Goal: Task Accomplishment & Management: Complete application form

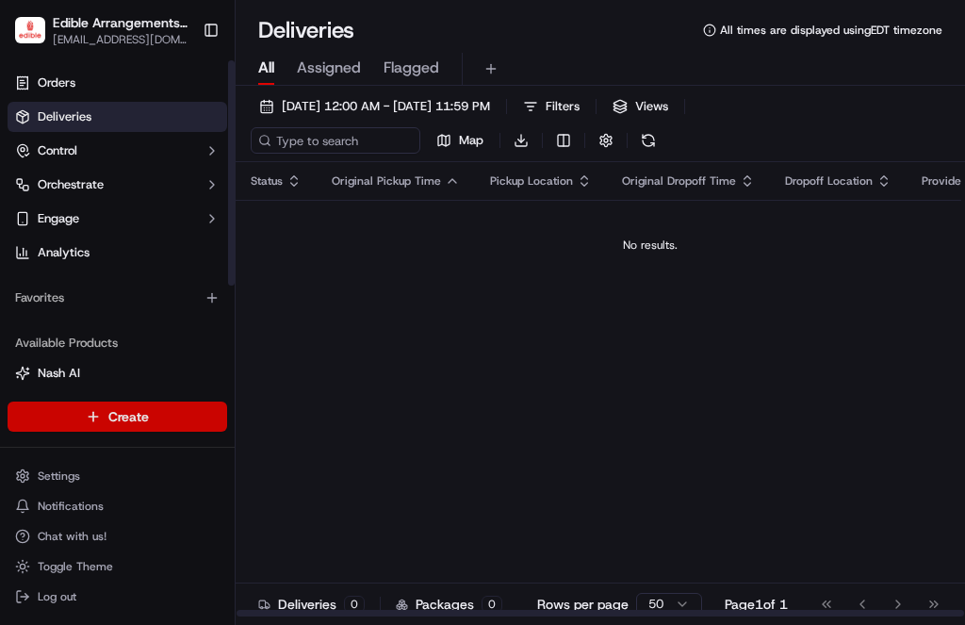
click at [157, 407] on html "Edible Arrangements - [GEOGRAPHIC_DATA] [EMAIL_ADDRESS][DOMAIN_NAME] Toggle Sid…" at bounding box center [482, 312] width 965 height 625
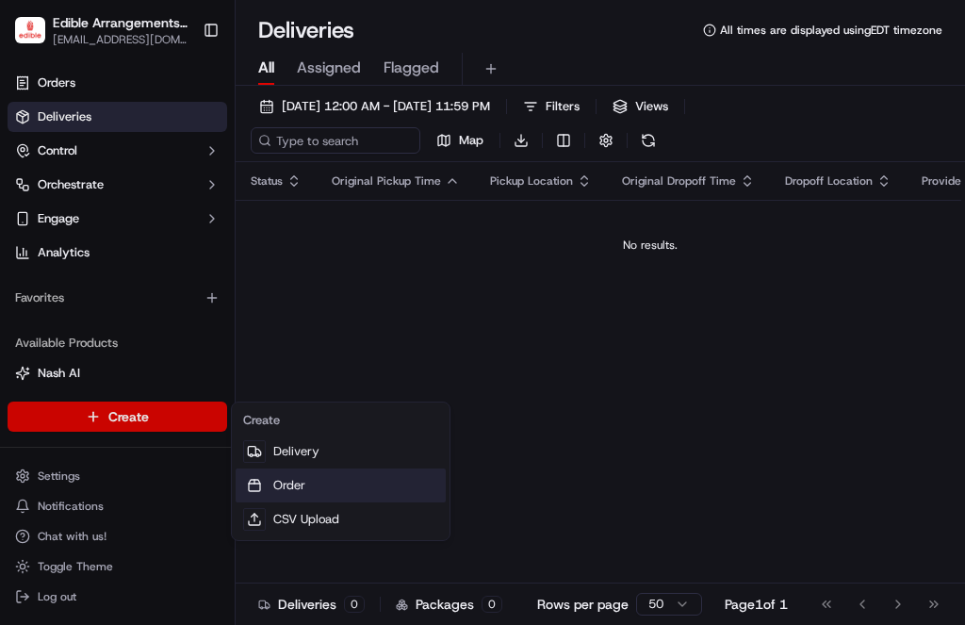
click at [317, 479] on link "Order" at bounding box center [341, 485] width 210 height 34
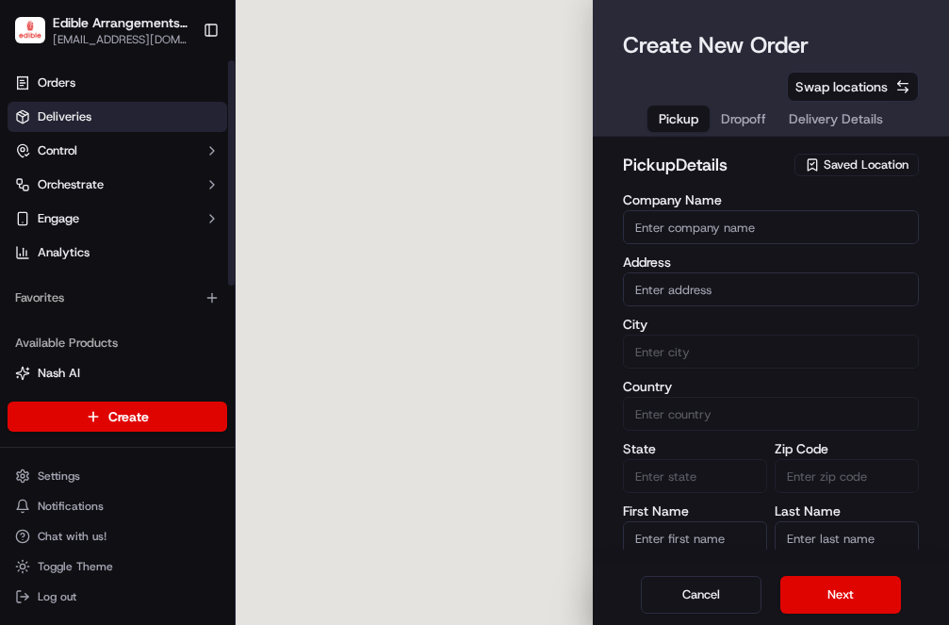
click at [89, 119] on span "Deliveries" at bounding box center [65, 116] width 54 height 17
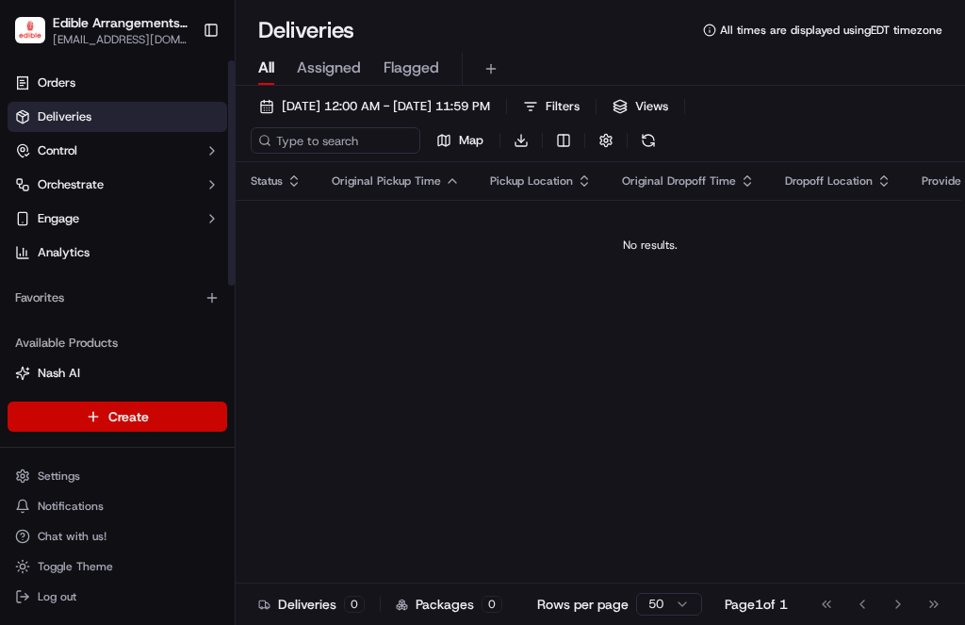
click at [134, 410] on html "Edible Arrangements - [GEOGRAPHIC_DATA] [EMAIL_ADDRESS][DOMAIN_NAME] Toggle Sid…" at bounding box center [482, 312] width 965 height 625
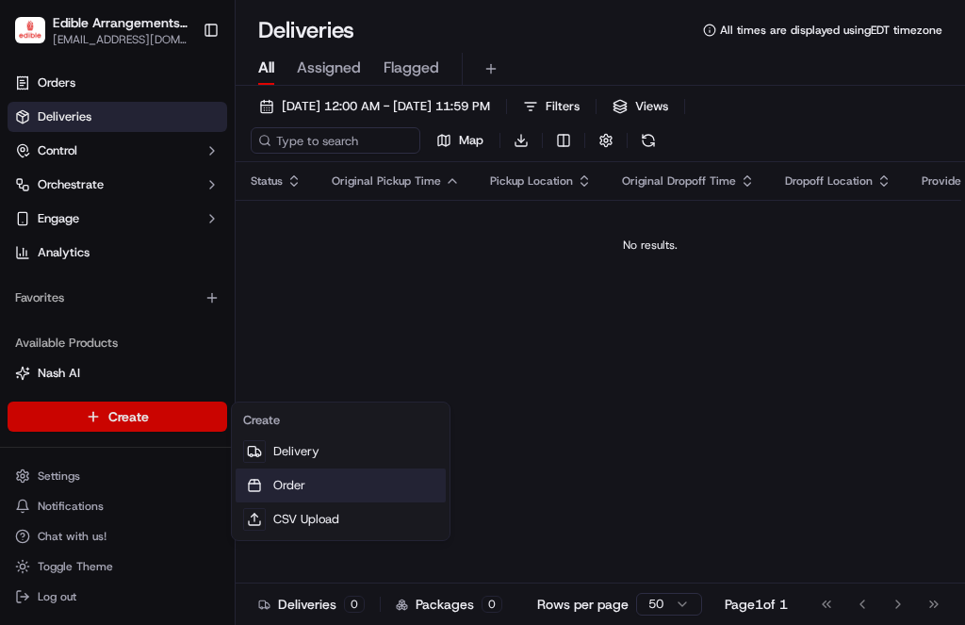
click at [283, 478] on link "Order" at bounding box center [341, 485] width 210 height 34
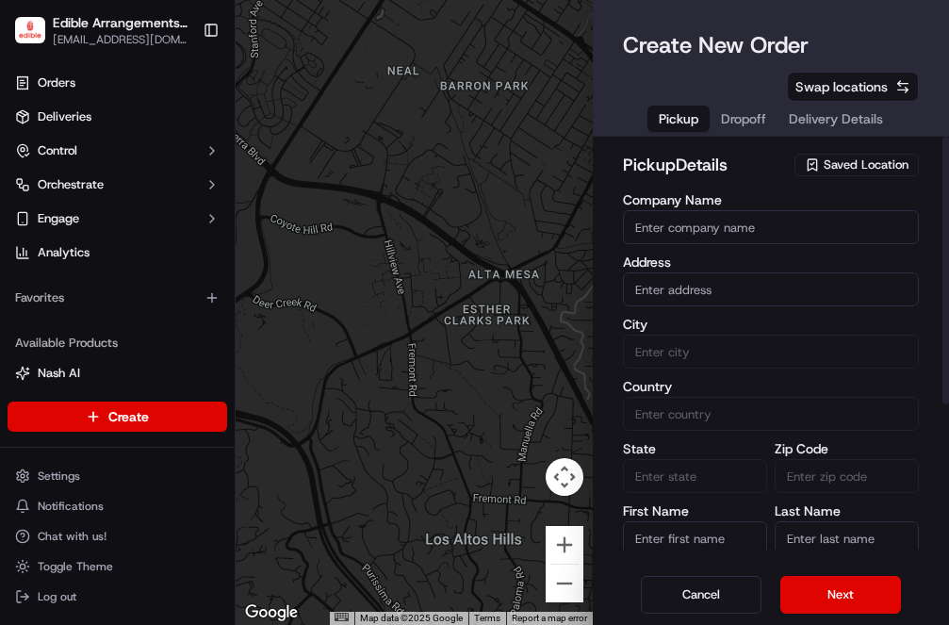
click at [822, 154] on div "Saved Location" at bounding box center [856, 165] width 124 height 23
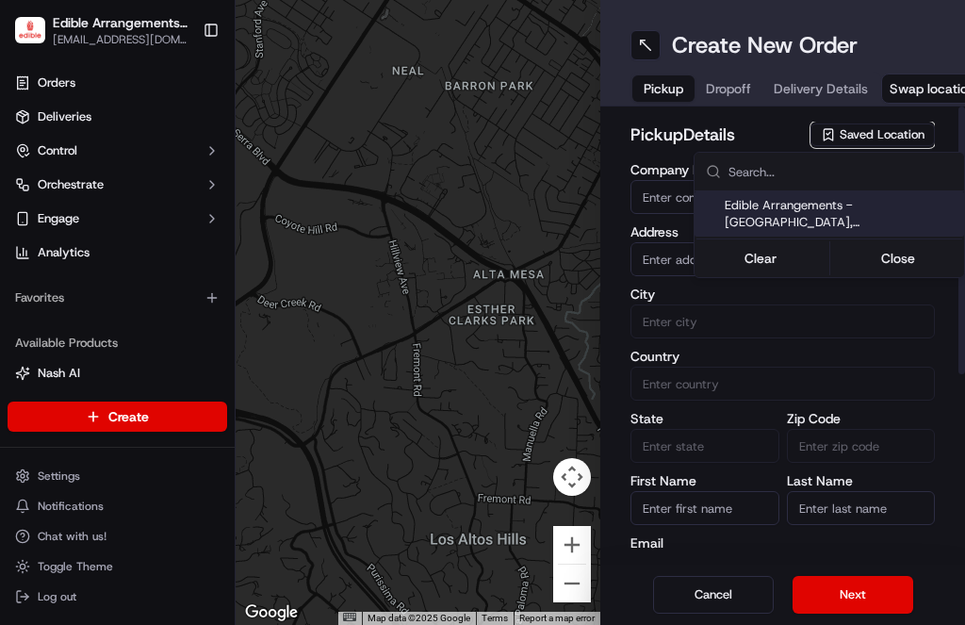
click at [837, 212] on span "Edible Arrangements - [GEOGRAPHIC_DATA], [GEOGRAPHIC_DATA] (FL1132)" at bounding box center [840, 214] width 232 height 34
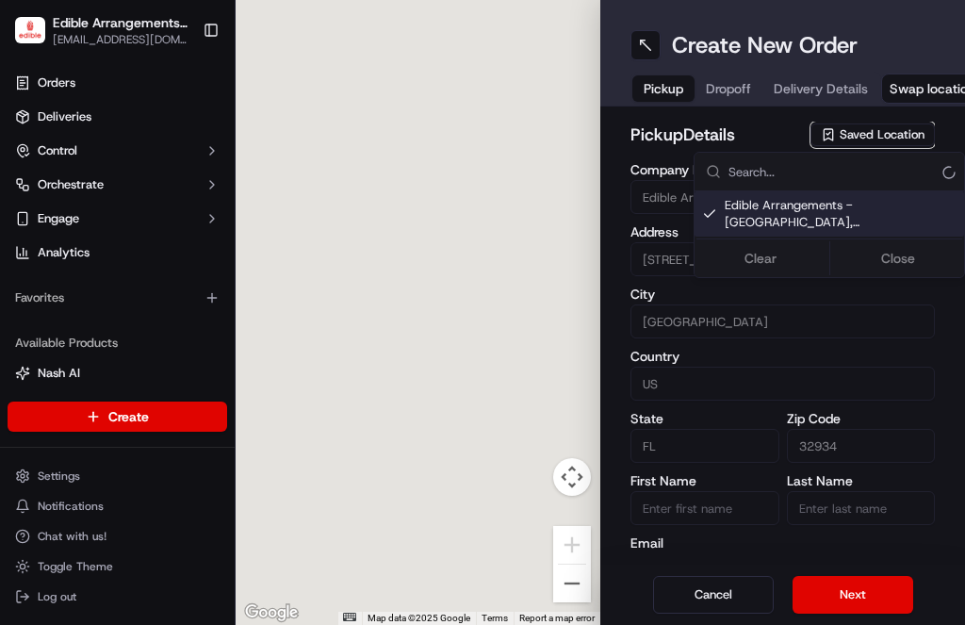
type input "Edible Arrangements - [GEOGRAPHIC_DATA], [GEOGRAPHIC_DATA]"
type input "[STREET_ADDRESS][US_STATE]"
type input "[GEOGRAPHIC_DATA]"
type input "US"
type input "FL"
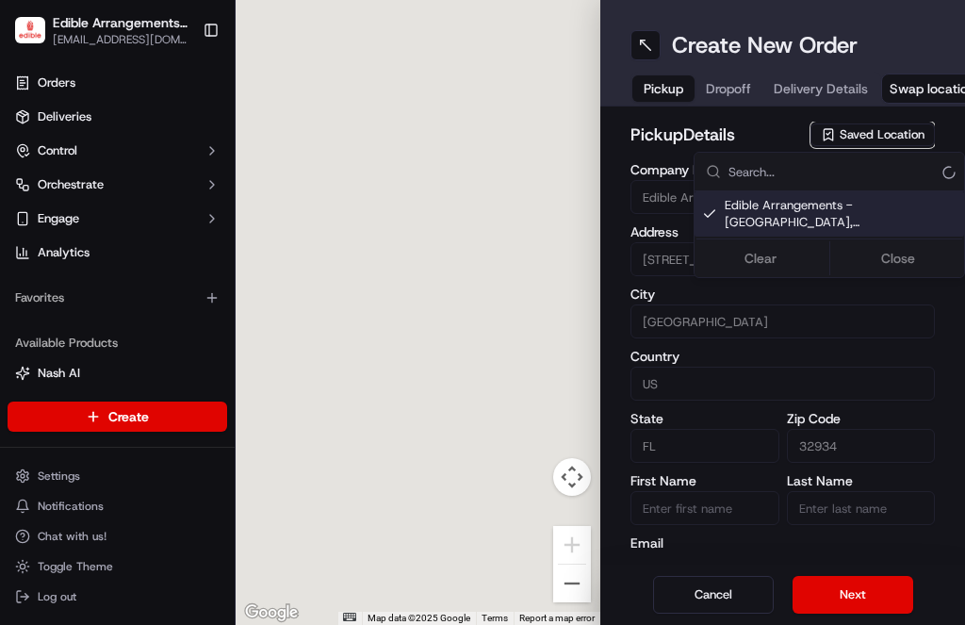
type input "32934"
type input "[EMAIL_ADDRESS][DOMAIN_NAME]"
type input "[PHONE_NUMBER]"
type textarea "Please come inside the store to pick up the arrangement."
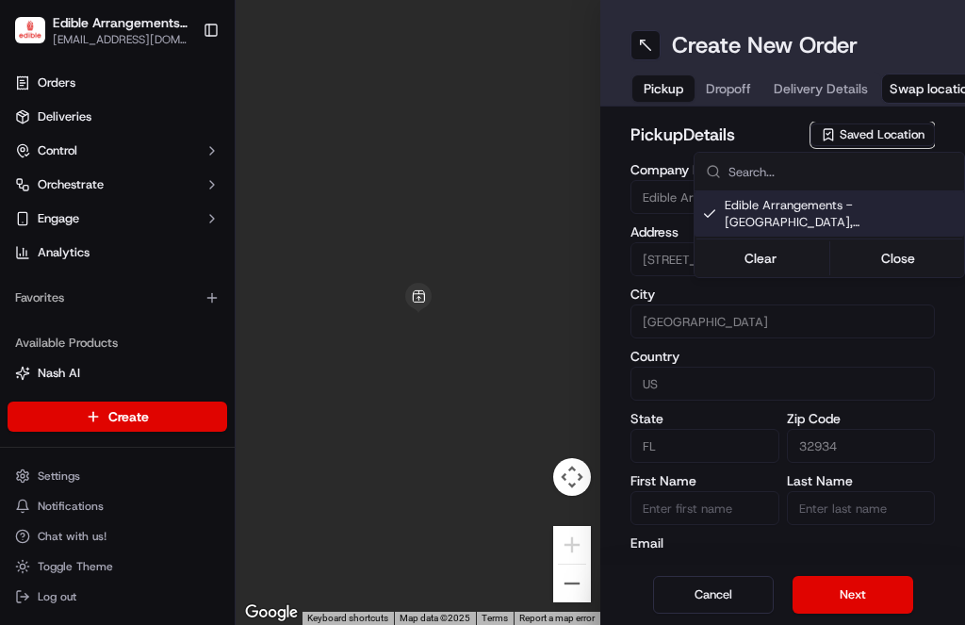
click at [838, 585] on html "Edible Arrangements - [GEOGRAPHIC_DATA] [EMAIL_ADDRESS][DOMAIN_NAME] Toggle Sid…" at bounding box center [482, 312] width 965 height 625
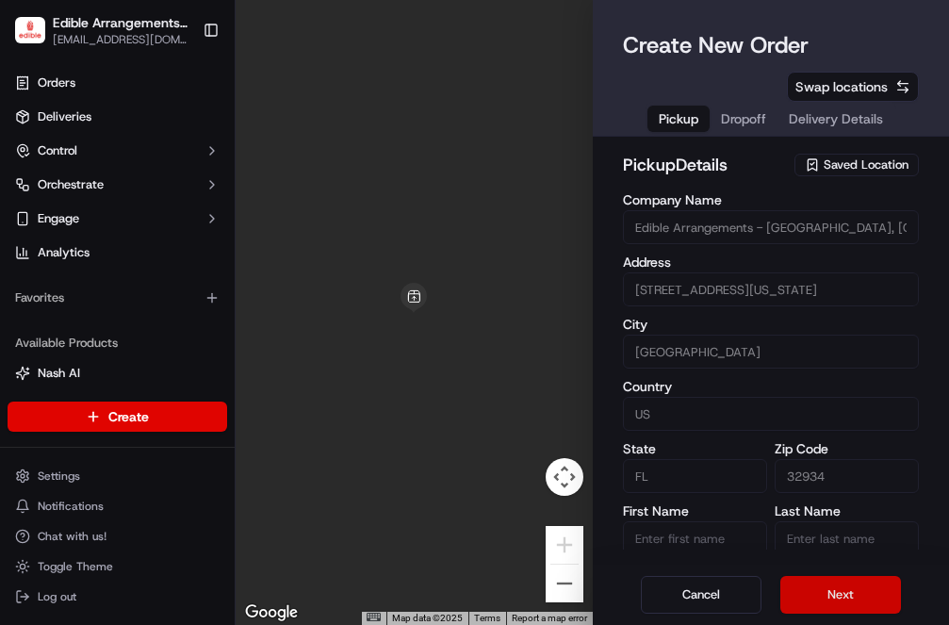
click at [838, 586] on button "Next" at bounding box center [840, 595] width 121 height 38
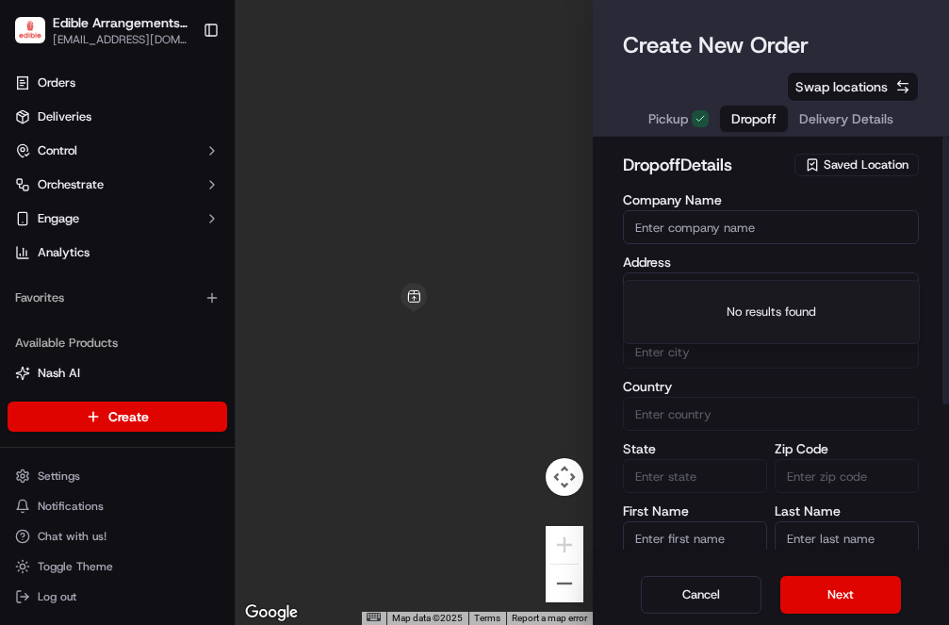
click at [735, 272] on input "text" at bounding box center [771, 289] width 297 height 34
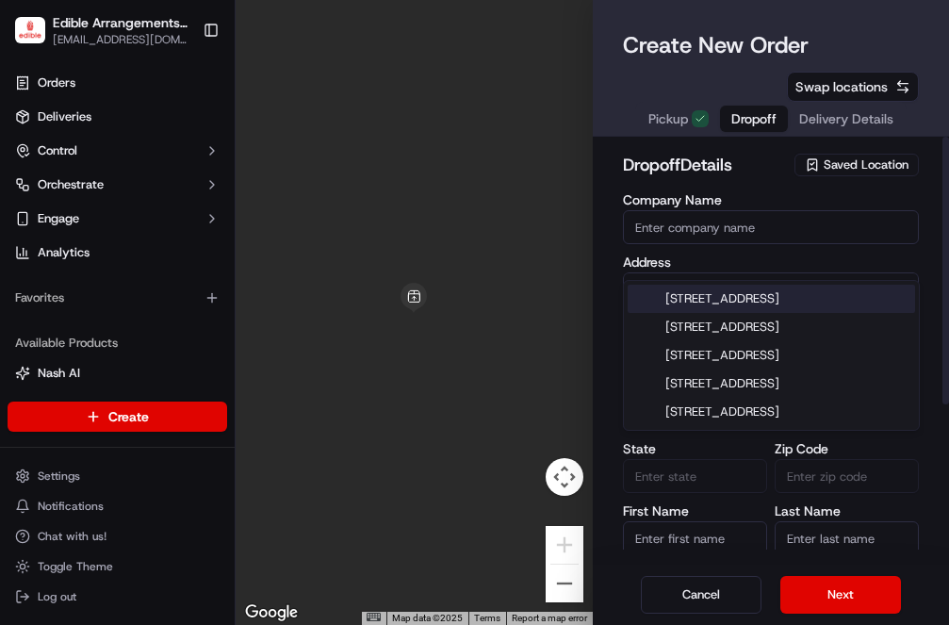
click at [713, 301] on div "[STREET_ADDRESS]" at bounding box center [770, 299] width 287 height 28
type input "[STREET_ADDRESS]"
type input "Kissimmee"
type input "[GEOGRAPHIC_DATA]"
type input "FL"
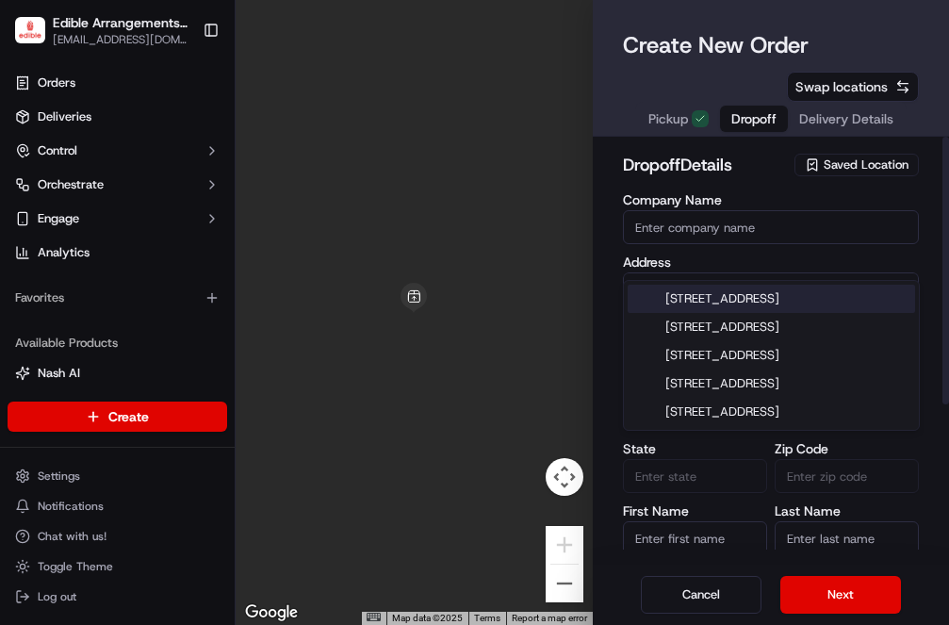
type input "34744"
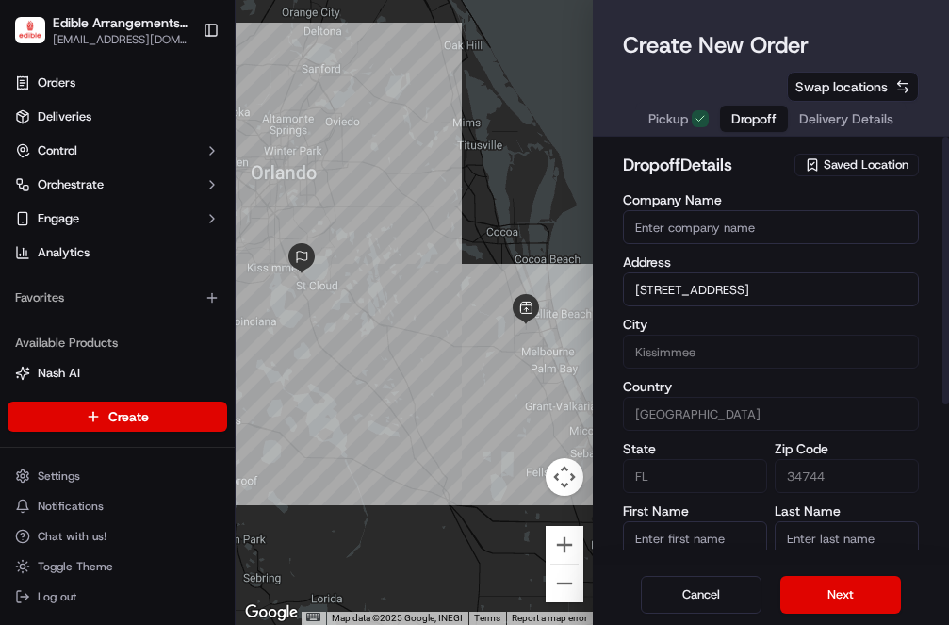
type input "[STREET_ADDRESS]"
click at [719, 521] on input "First Name" at bounding box center [695, 538] width 144 height 34
type input "[PERSON_NAME]"
click at [830, 521] on input "Last Name" at bounding box center [846, 538] width 144 height 34
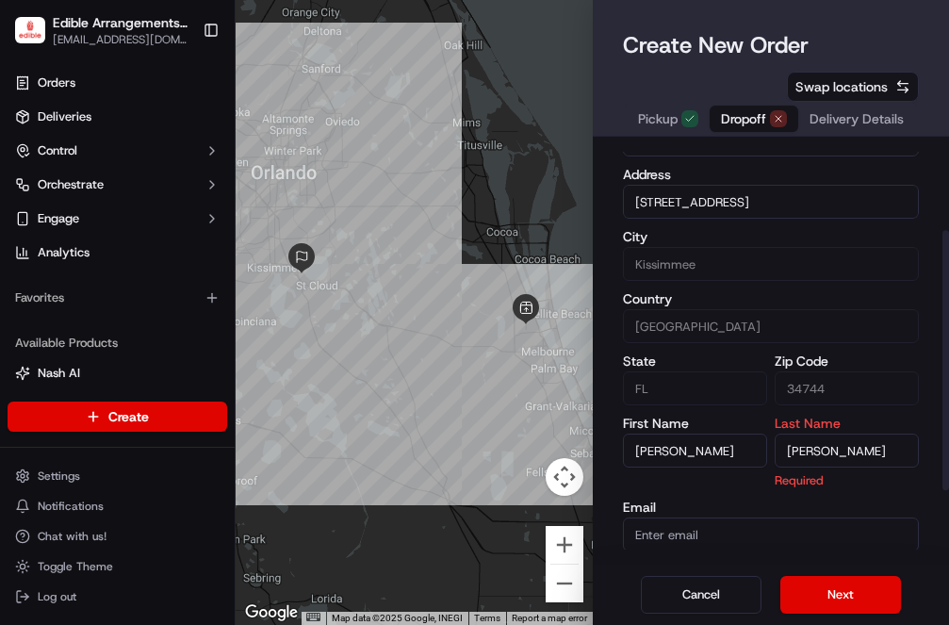
scroll to position [220, 0]
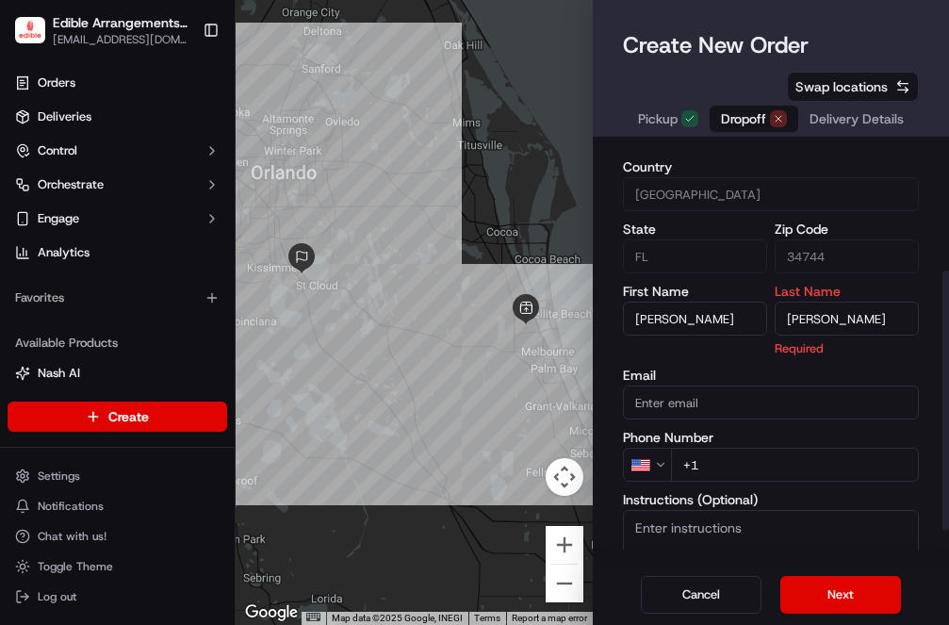
type input "[PERSON_NAME]"
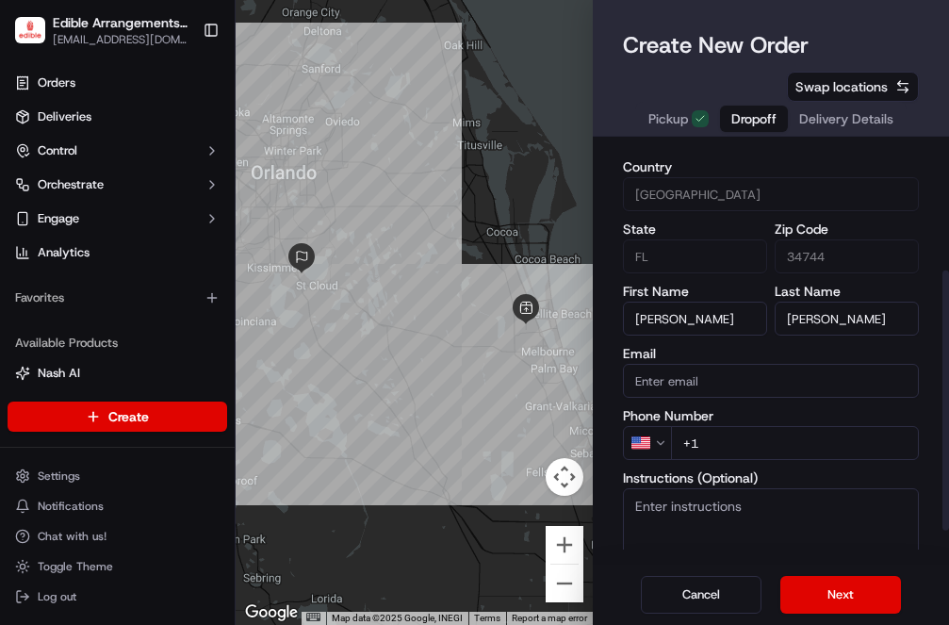
click at [746, 437] on div "First Name [PERSON_NAME] Last Name [PERSON_NAME] Email Phone Number US +1 Instr…" at bounding box center [771, 457] width 297 height 345
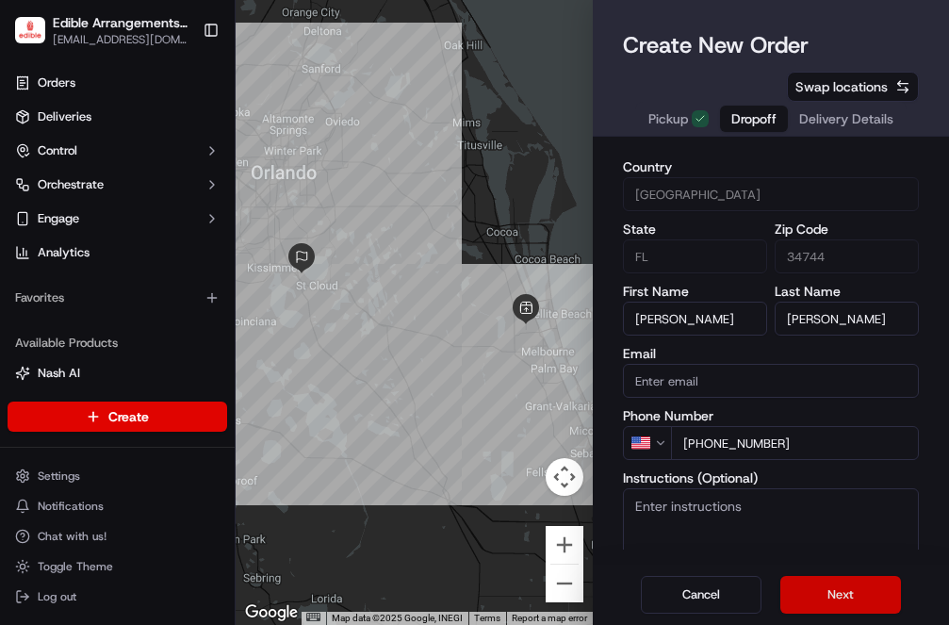
type input "[PHONE_NUMBER]"
click at [831, 599] on button "Next" at bounding box center [840, 595] width 121 height 38
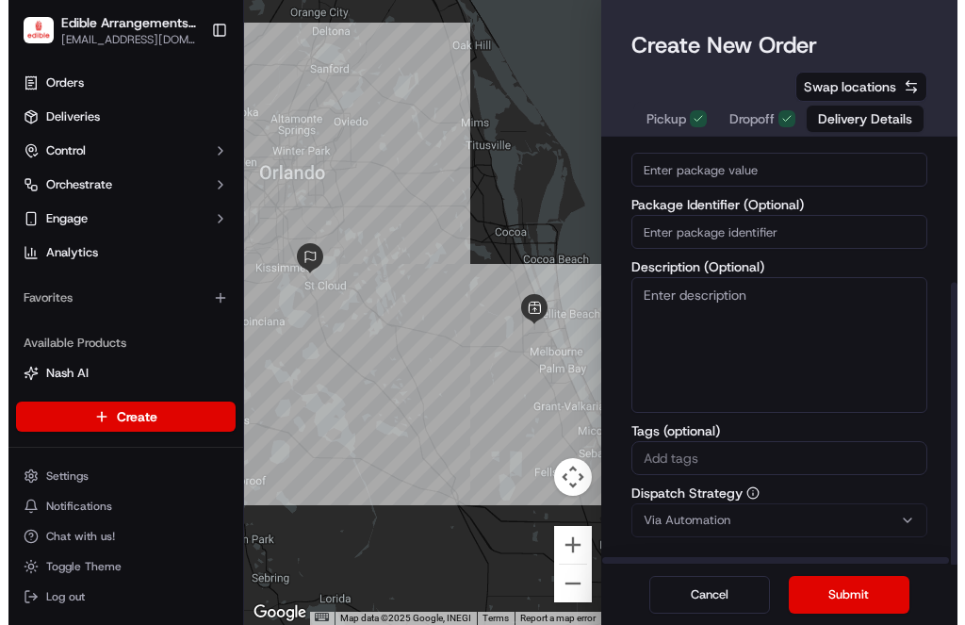
scroll to position [109, 0]
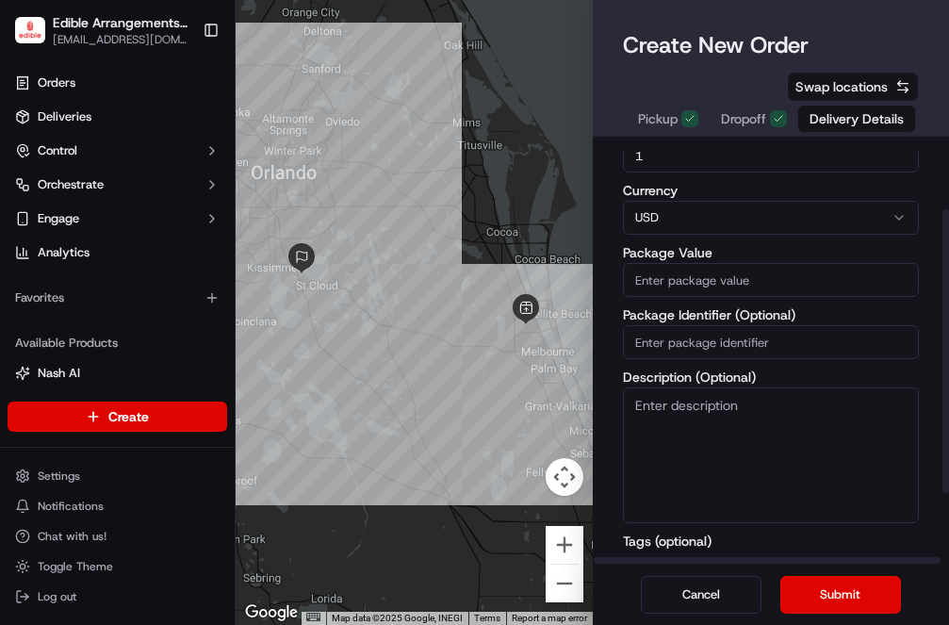
click at [708, 263] on input "Package Value" at bounding box center [771, 280] width 297 height 34
type input "94.88"
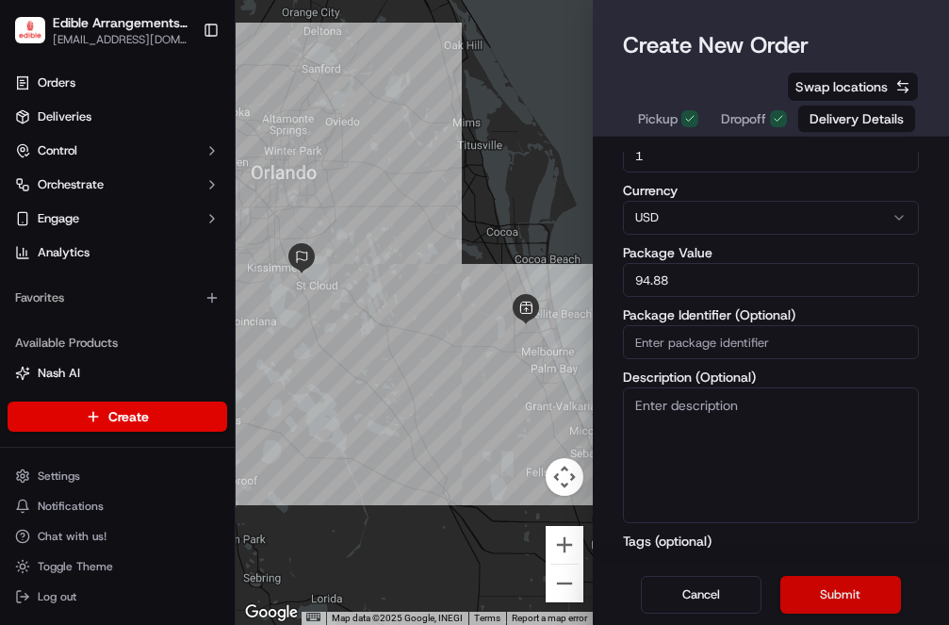
click at [804, 587] on button "Submit" at bounding box center [840, 595] width 121 height 38
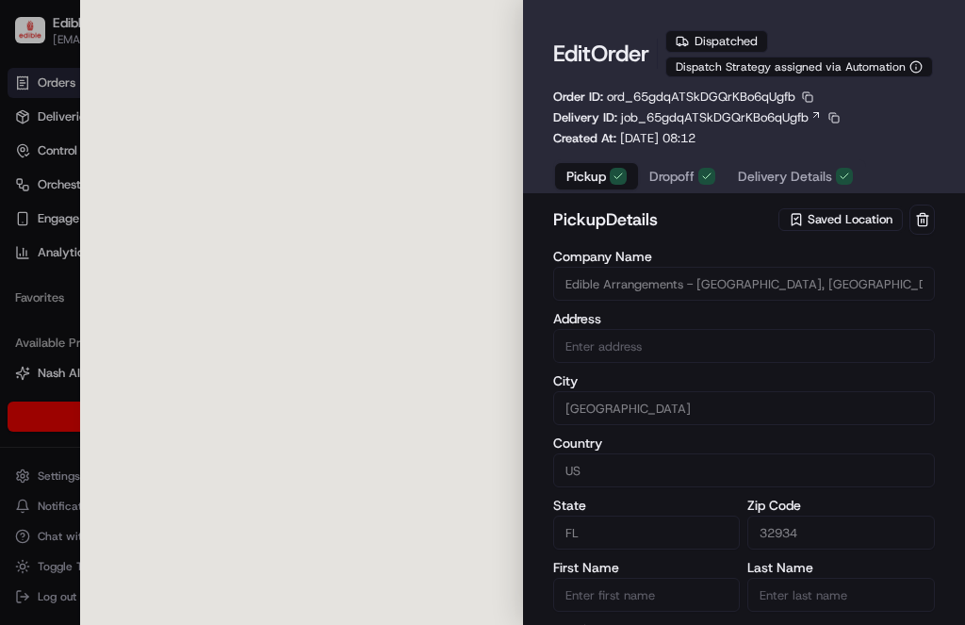
type input "[STREET_ADDRESS][US_STATE]"
